Goal: Task Accomplishment & Management: Use online tool/utility

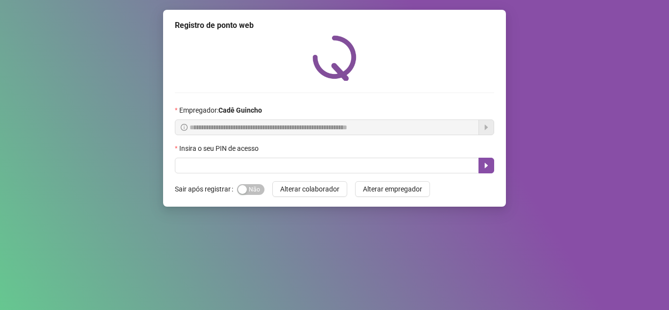
click at [225, 157] on div "Insira o seu PIN de acesso" at bounding box center [334, 150] width 319 height 15
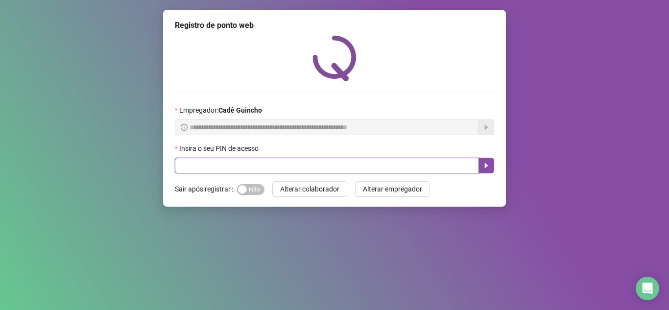
click at [228, 161] on input "text" at bounding box center [327, 166] width 304 height 16
type input "*****"
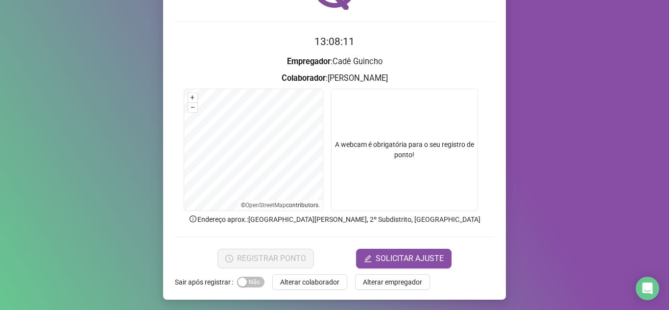
scroll to position [72, 0]
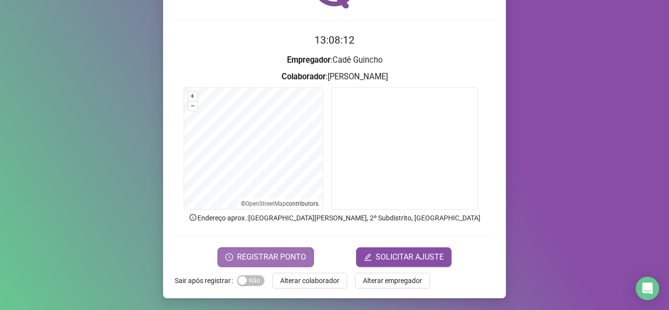
click at [280, 257] on span "REGISTRAR PONTO" at bounding box center [271, 257] width 69 height 12
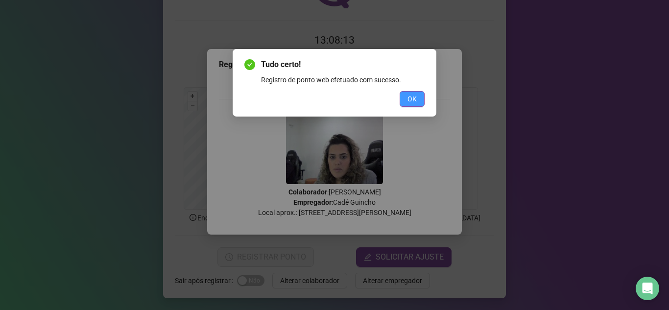
click at [419, 98] on button "OK" at bounding box center [412, 99] width 25 height 16
